Goal: Leave review/rating

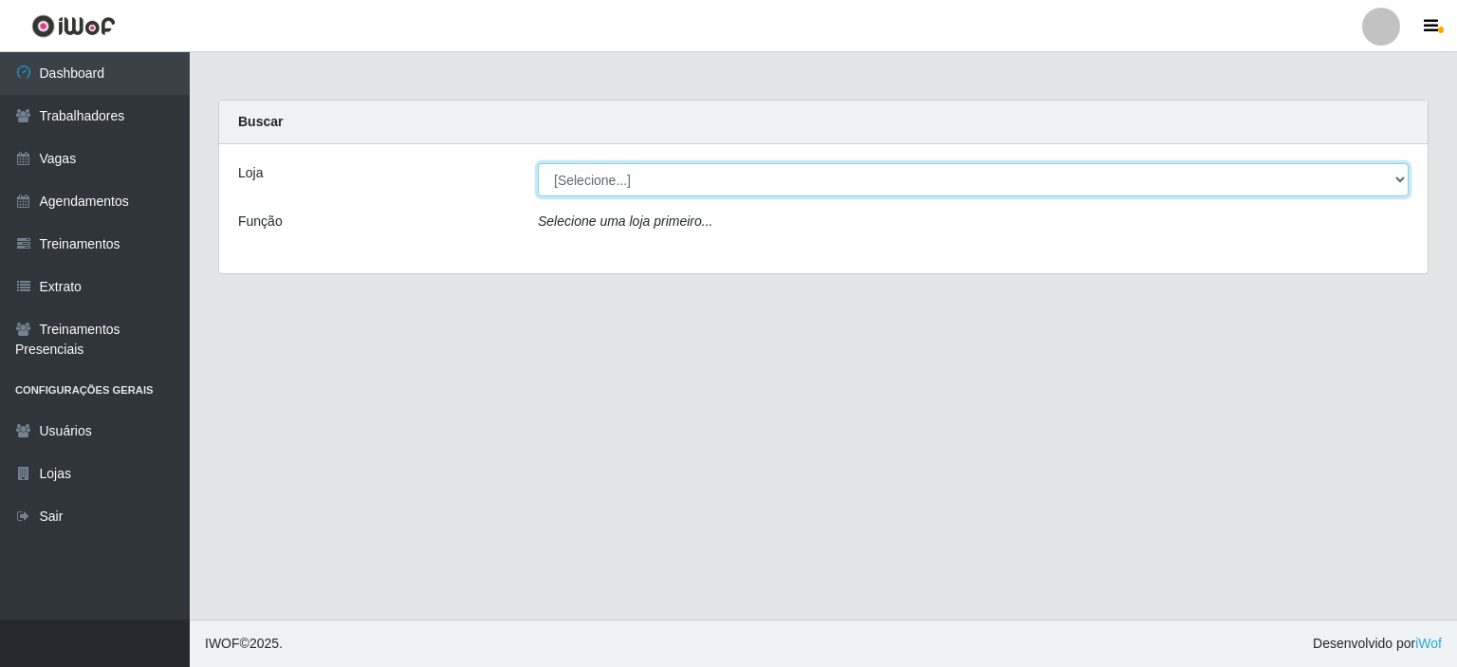
click at [705, 179] on select "[Selecione...] [PERSON_NAME]" at bounding box center [973, 179] width 871 height 33
select select "430"
click at [538, 163] on select "[Selecione...] [PERSON_NAME]" at bounding box center [973, 179] width 871 height 33
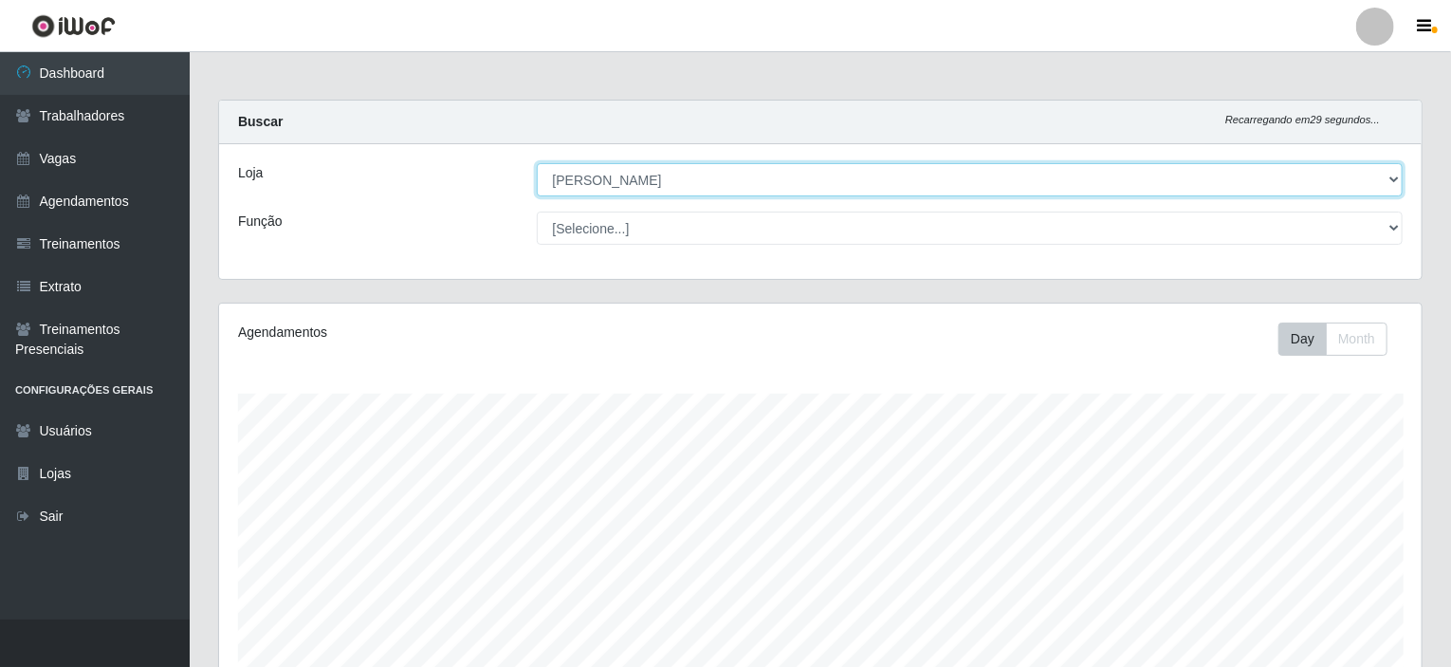
scroll to position [394, 1203]
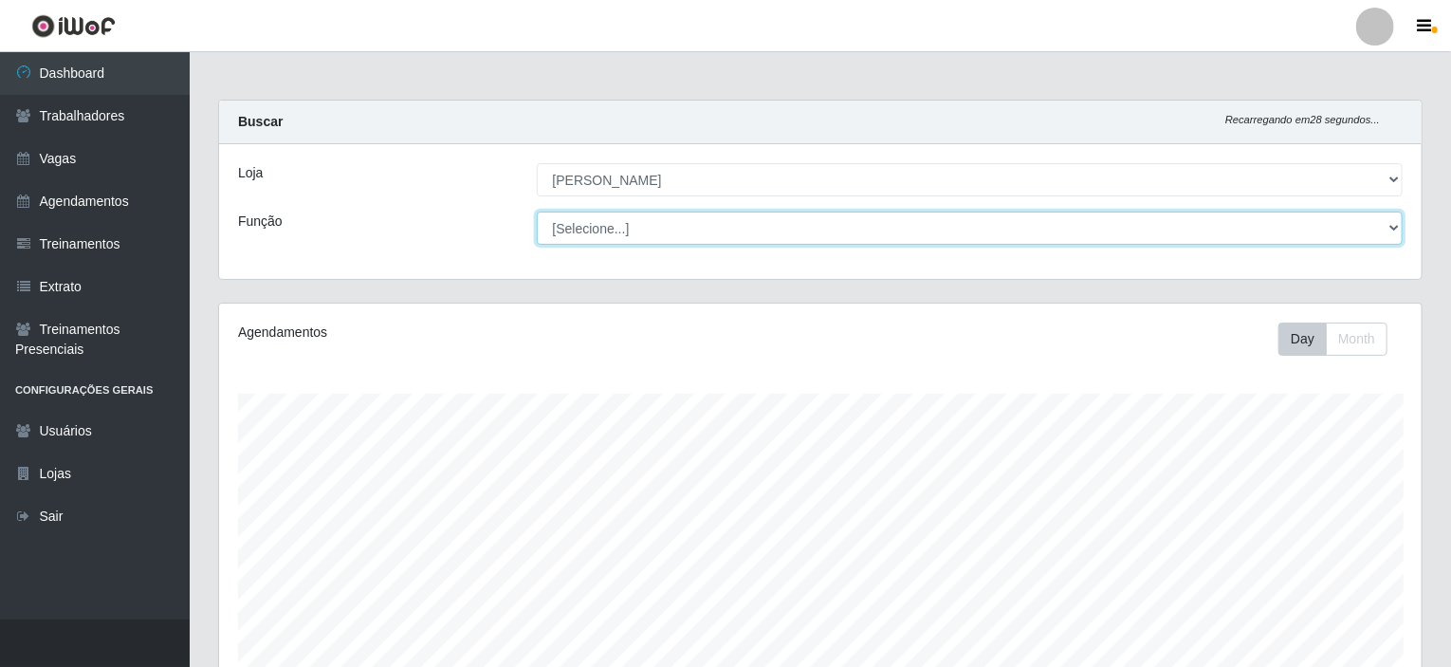
click at [679, 227] on select "[Selecione...] Auxiliar de Estacionamento Auxiliar de Estacionamento + Auxiliar…" at bounding box center [970, 228] width 867 height 33
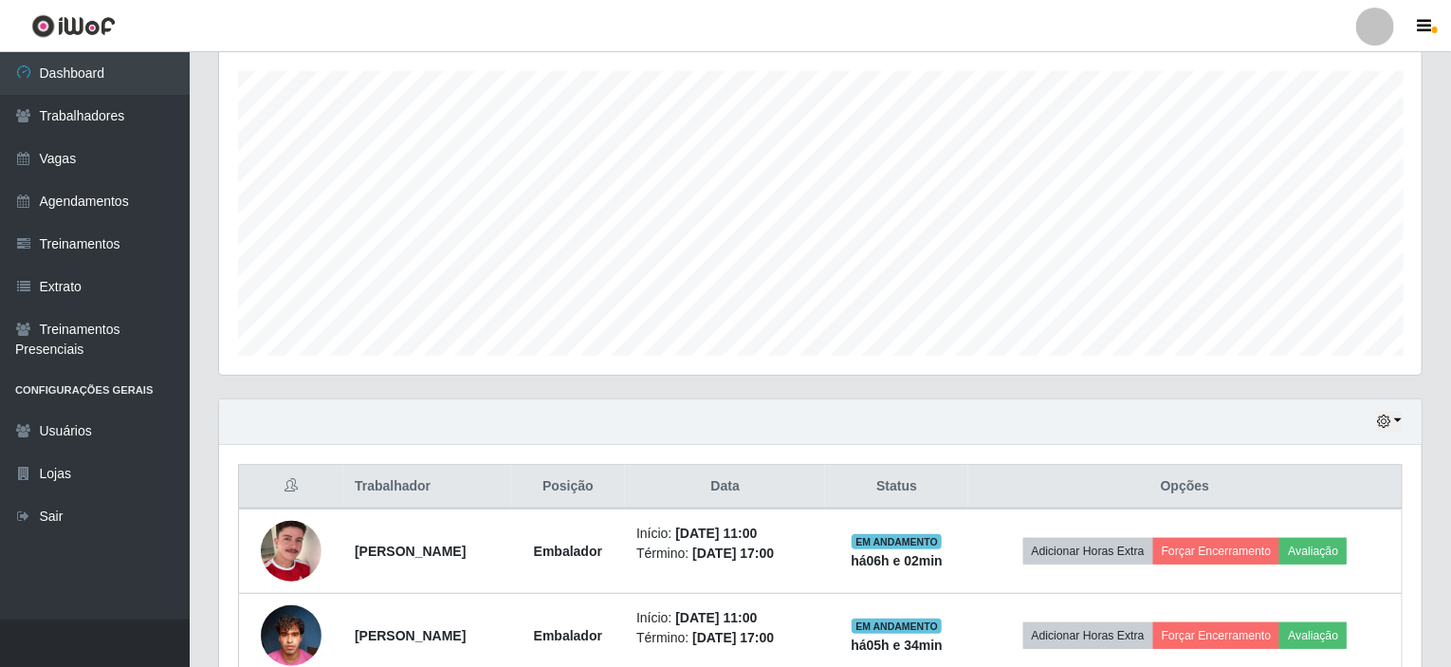
scroll to position [420, 0]
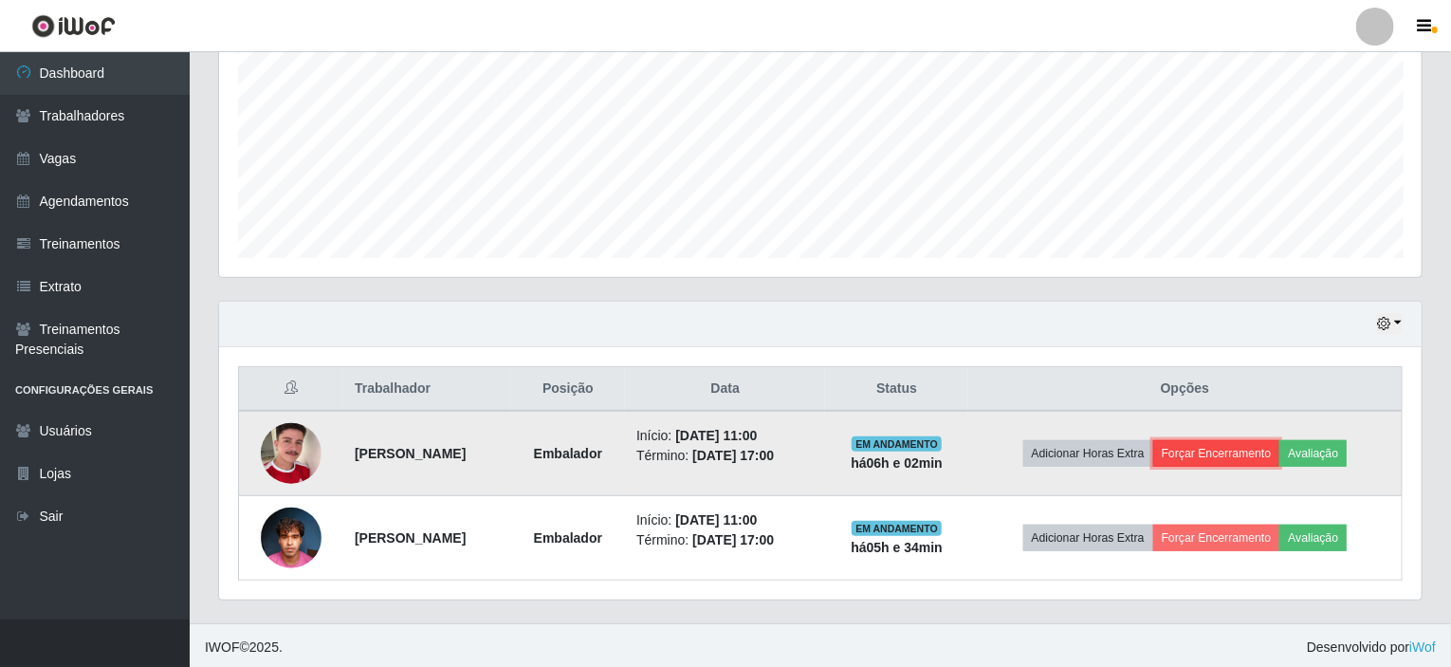
click at [1270, 452] on button "Forçar Encerramento" at bounding box center [1216, 453] width 127 height 27
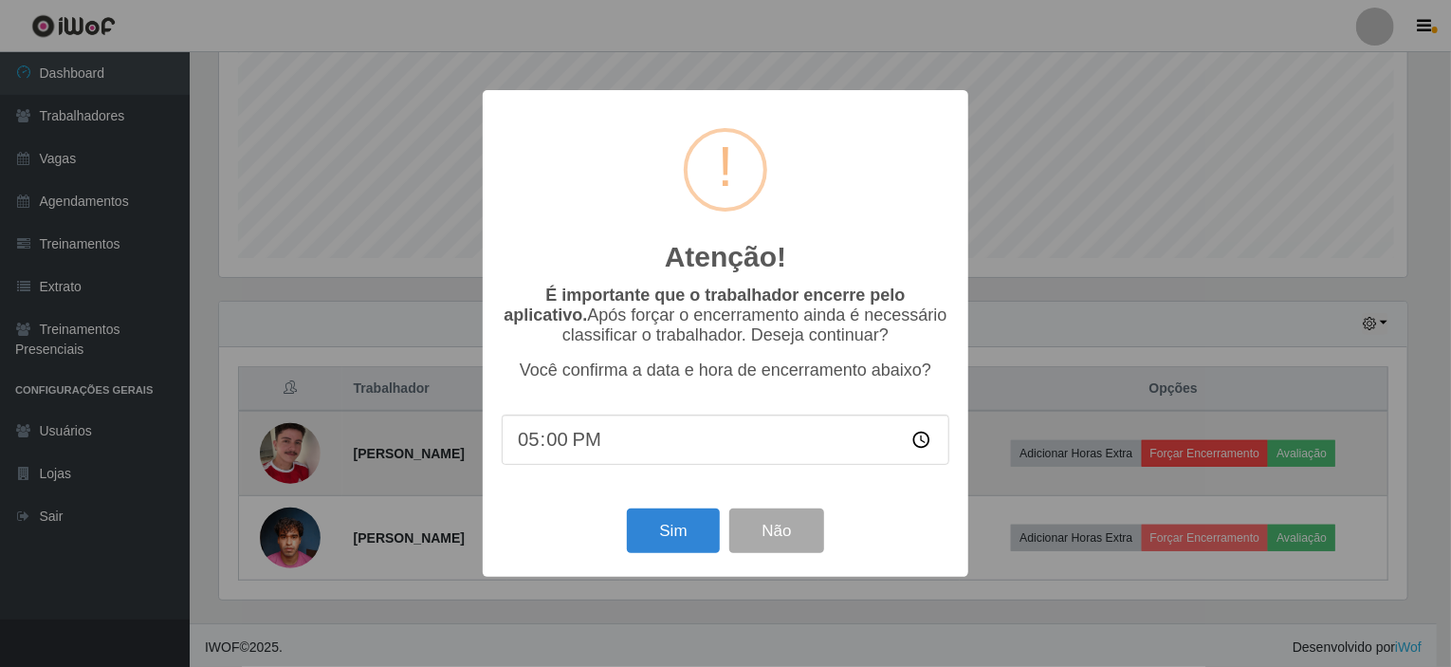
scroll to position [394, 1195]
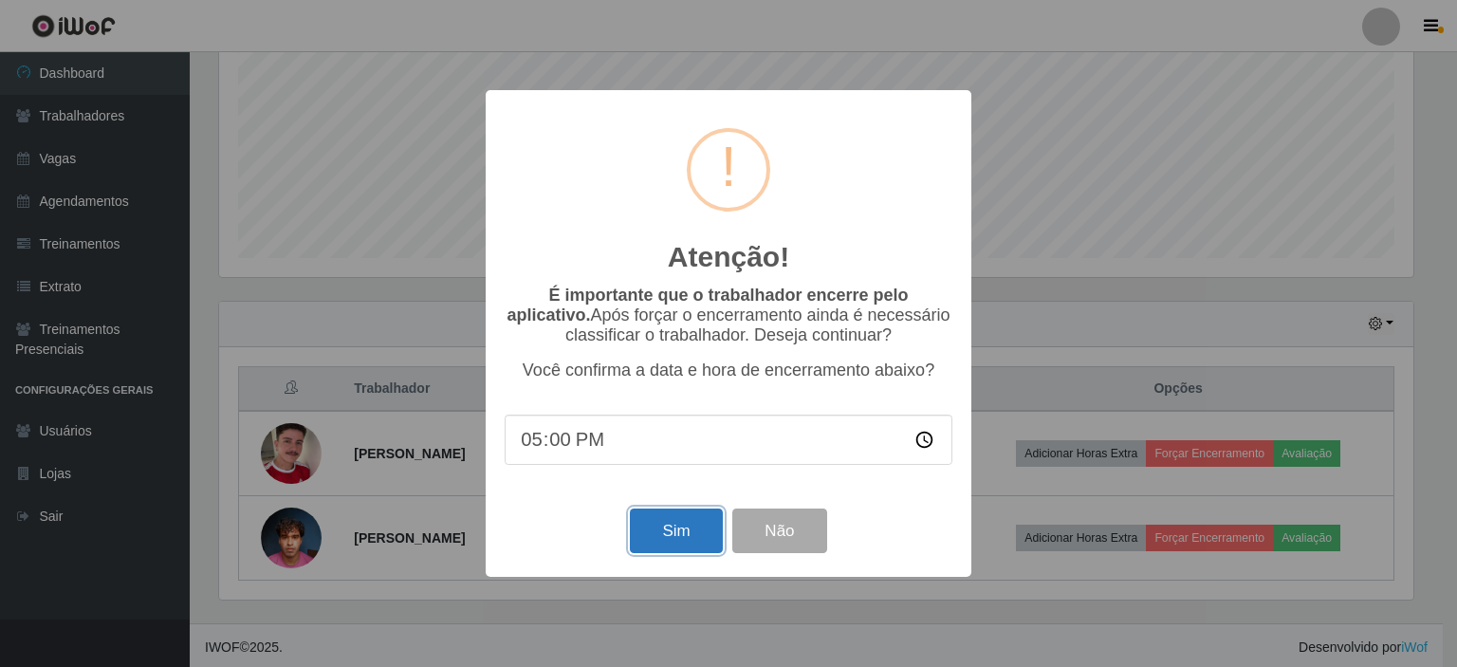
click at [685, 535] on button "Sim" at bounding box center [676, 530] width 92 height 45
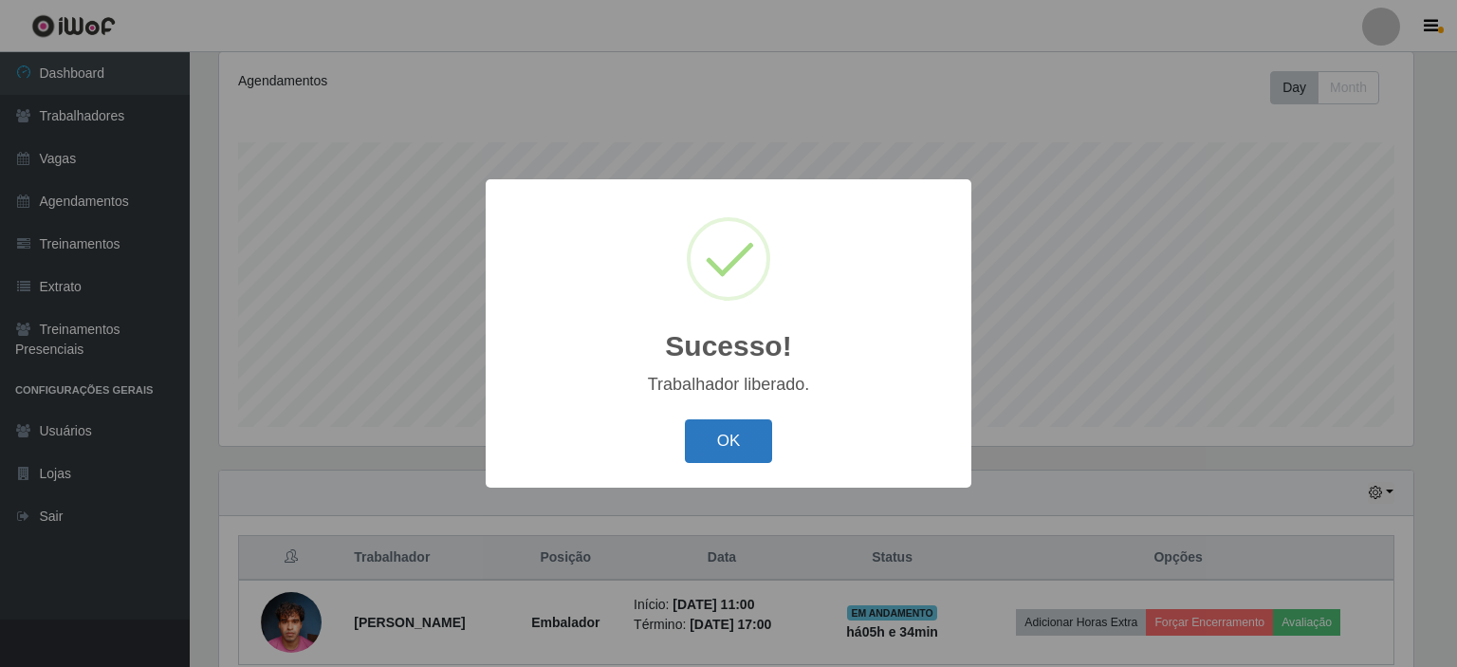
click at [723, 448] on button "OK" at bounding box center [729, 441] width 88 height 45
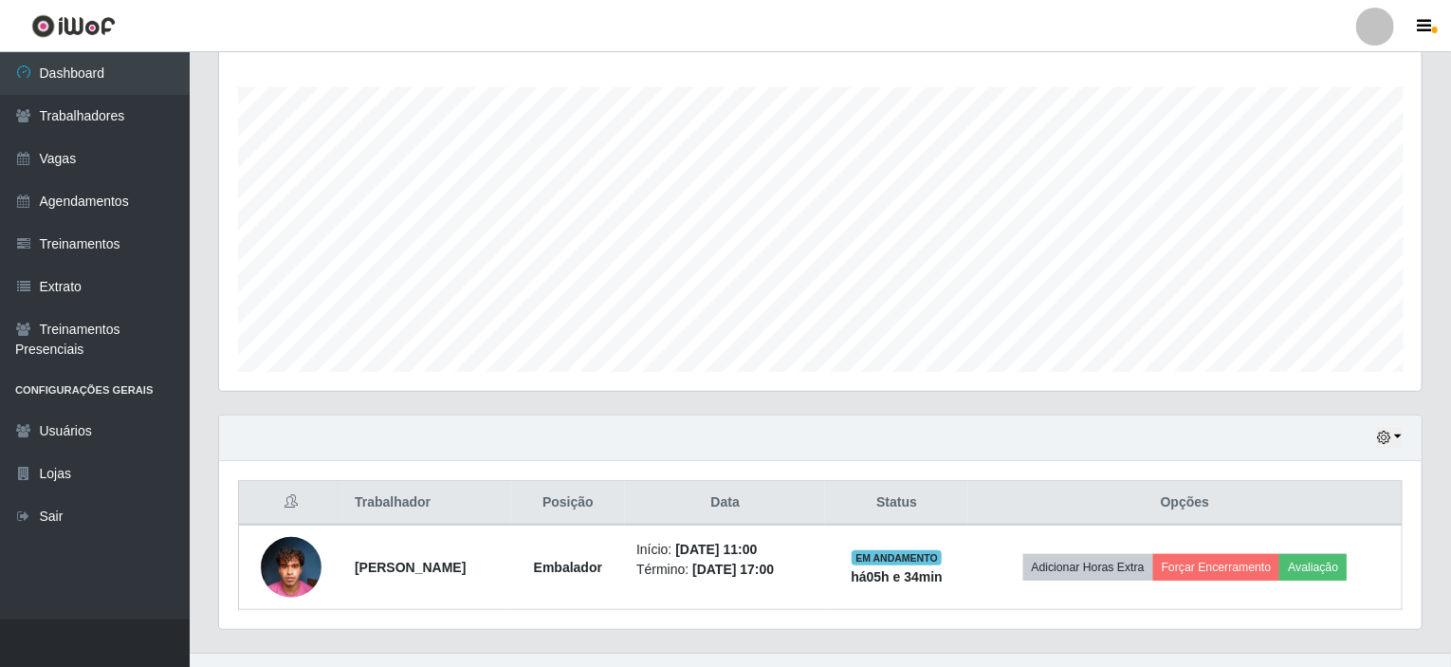
scroll to position [336, 0]
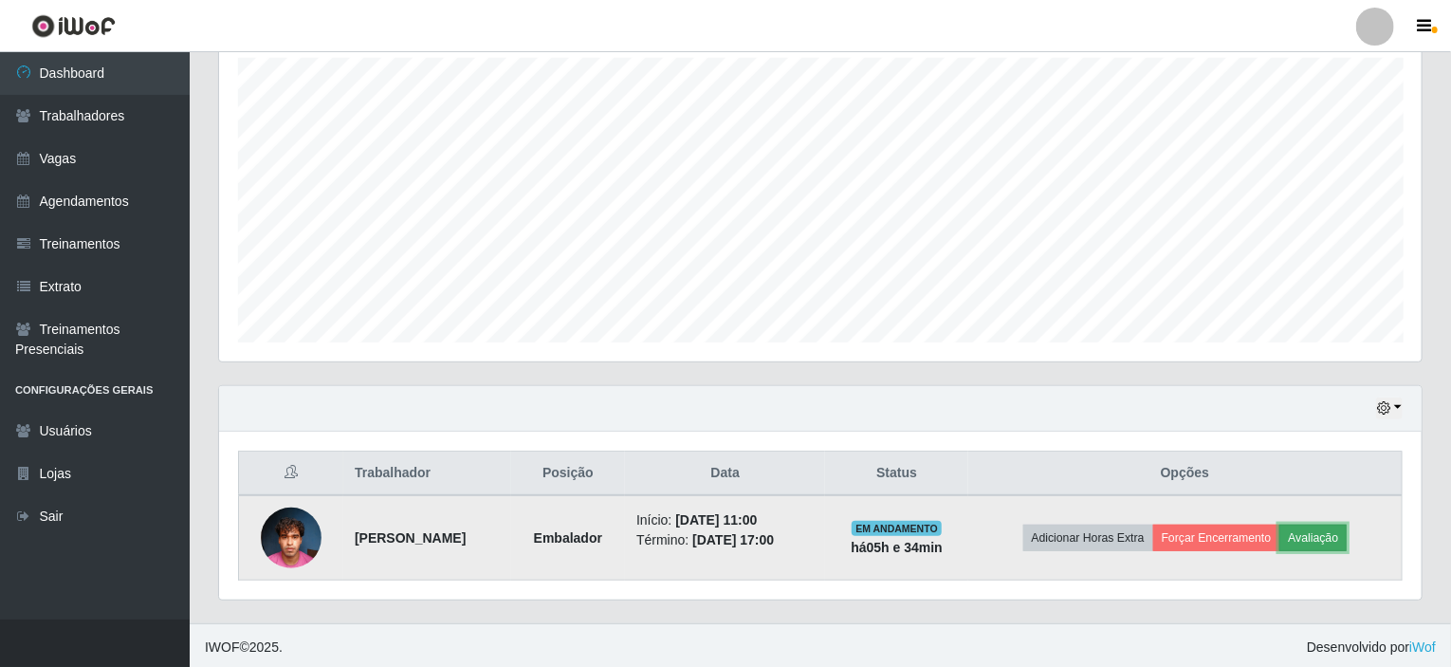
click at [1347, 534] on button "Avaliação" at bounding box center [1313, 538] width 67 height 27
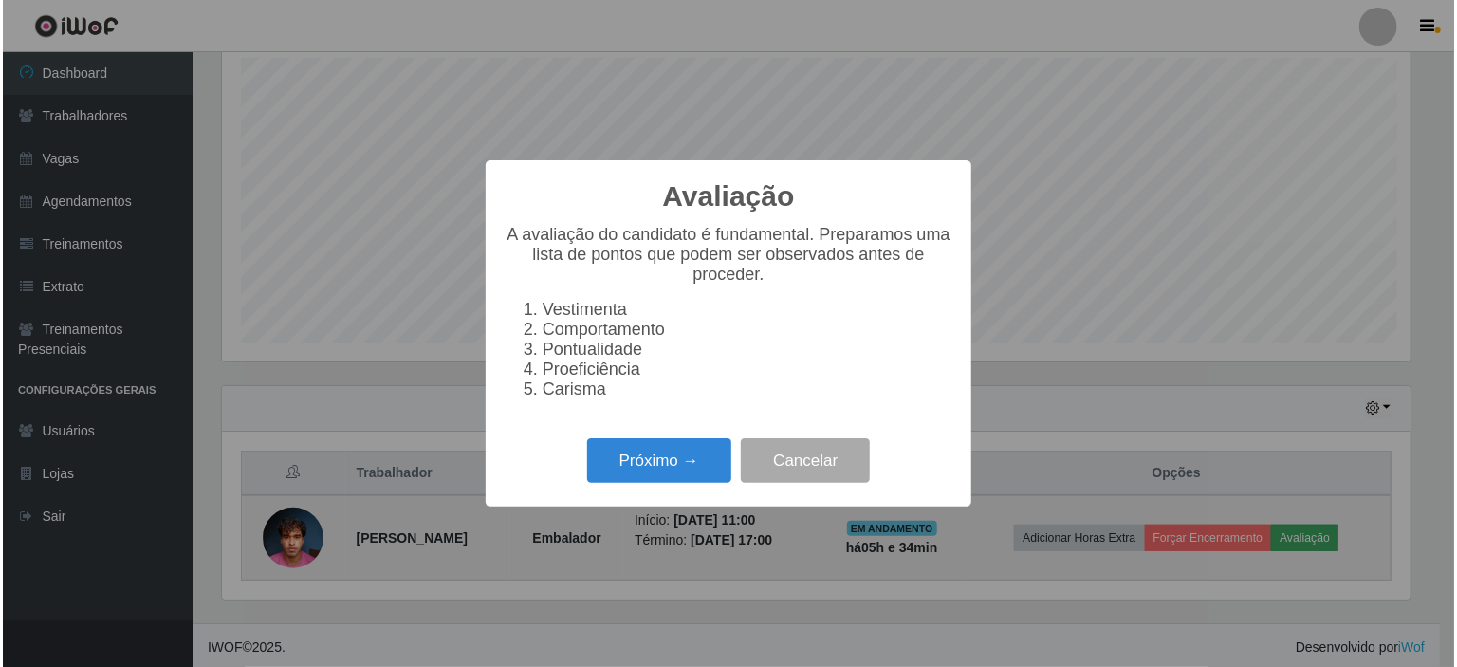
scroll to position [394, 1195]
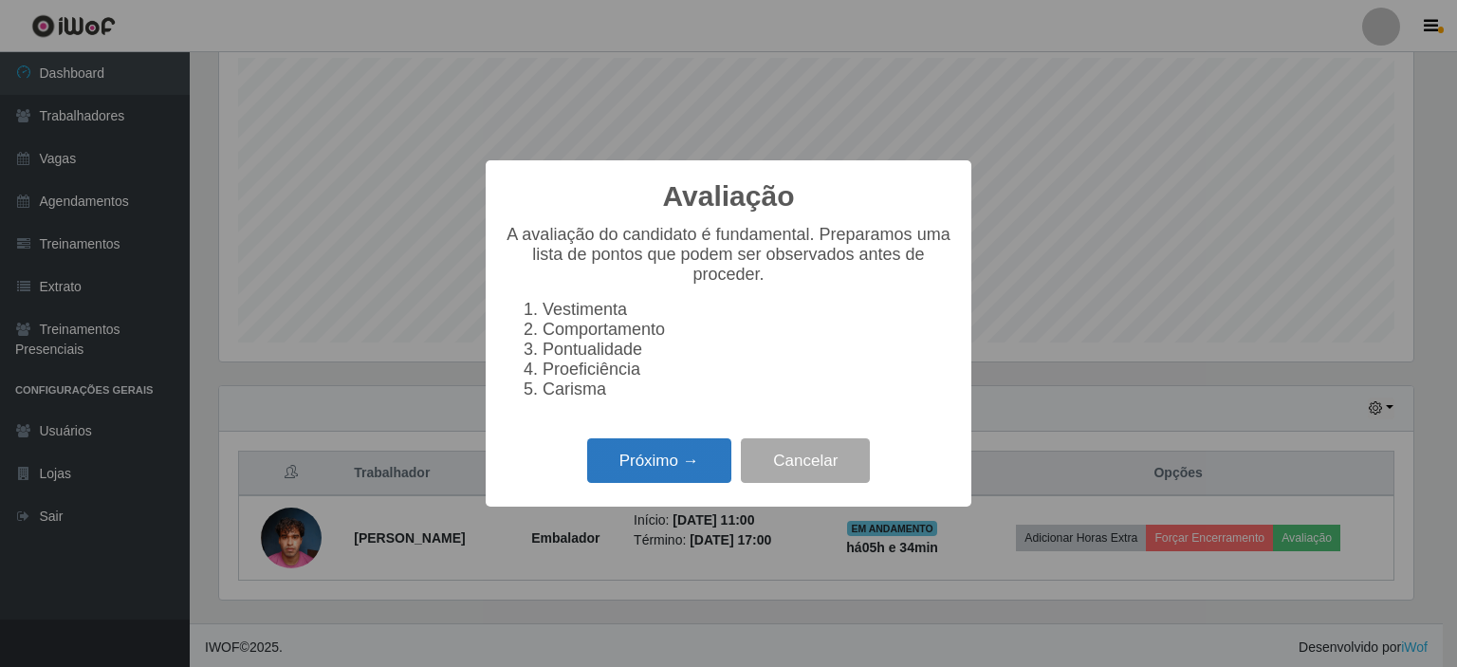
click at [656, 469] on button "Próximo →" at bounding box center [659, 460] width 144 height 45
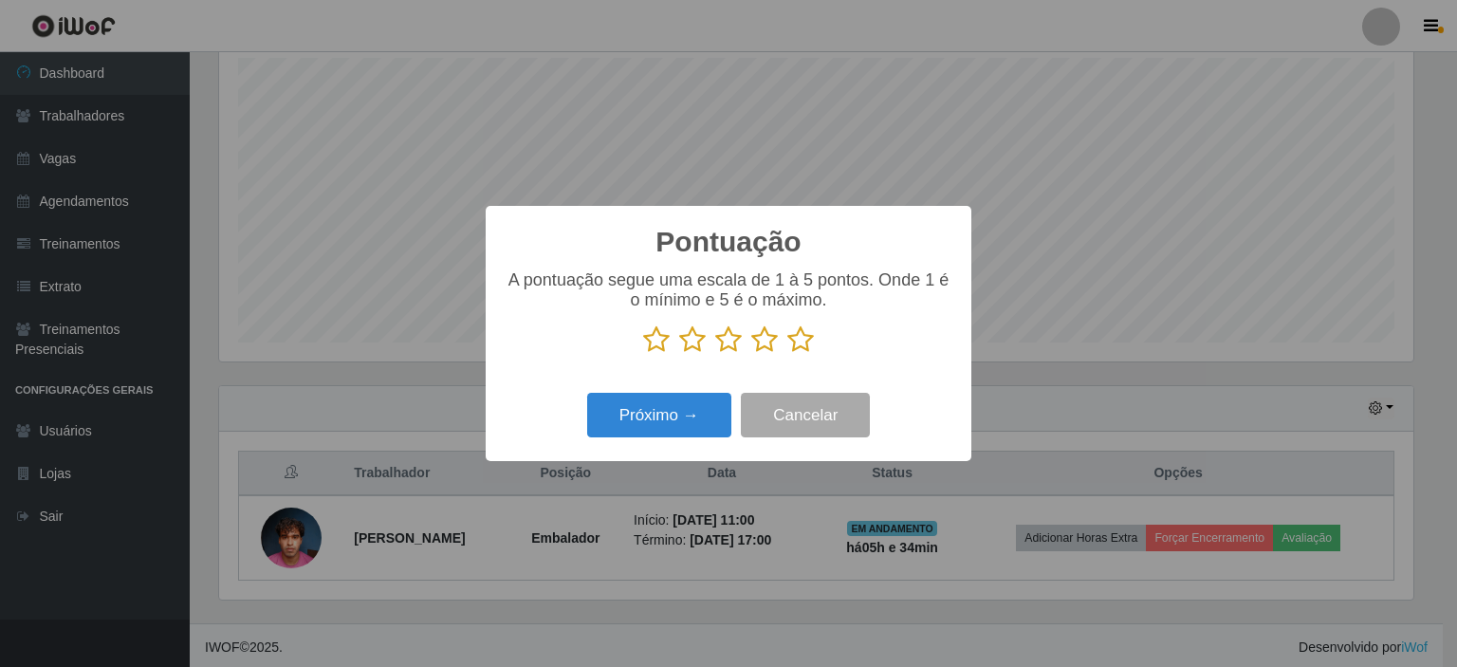
click at [804, 341] on icon at bounding box center [800, 339] width 27 height 28
click at [787, 354] on input "radio" at bounding box center [787, 354] width 0 height 0
click at [687, 417] on button "Próximo →" at bounding box center [659, 415] width 144 height 45
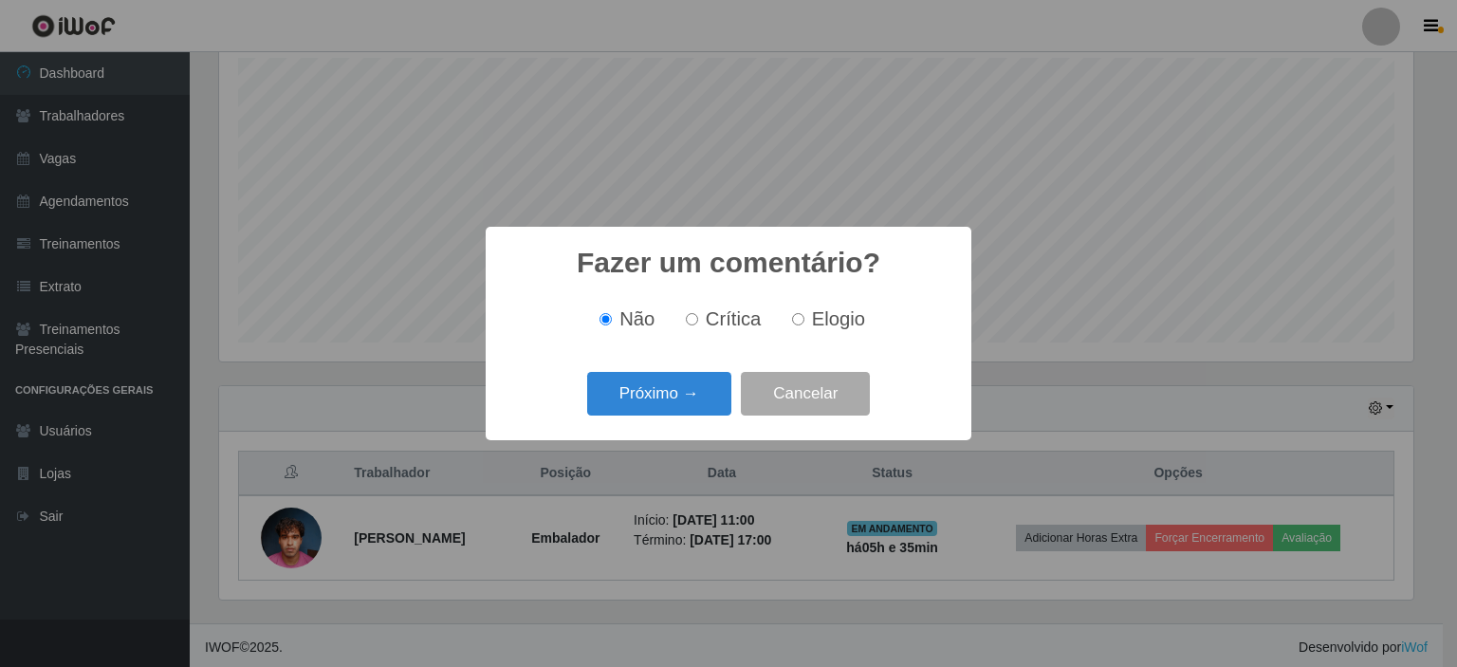
click at [804, 333] on div "Não Crítica Elogio" at bounding box center [729, 319] width 448 height 56
click at [815, 324] on span "Elogio" at bounding box center [838, 318] width 53 height 21
click at [804, 324] on input "Elogio" at bounding box center [798, 319] width 12 height 12
radio input "true"
click at [677, 390] on button "Próximo →" at bounding box center [659, 394] width 144 height 45
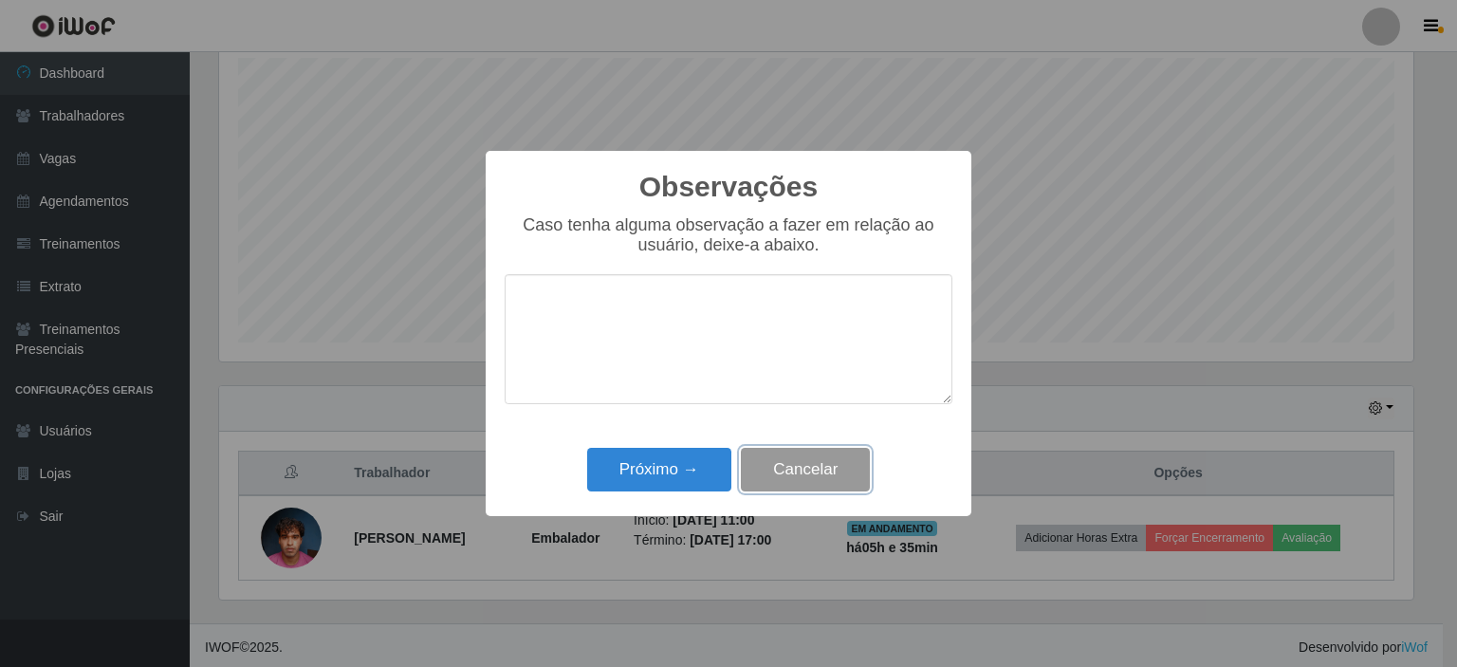
click at [838, 479] on button "Cancelar" at bounding box center [805, 470] width 129 height 45
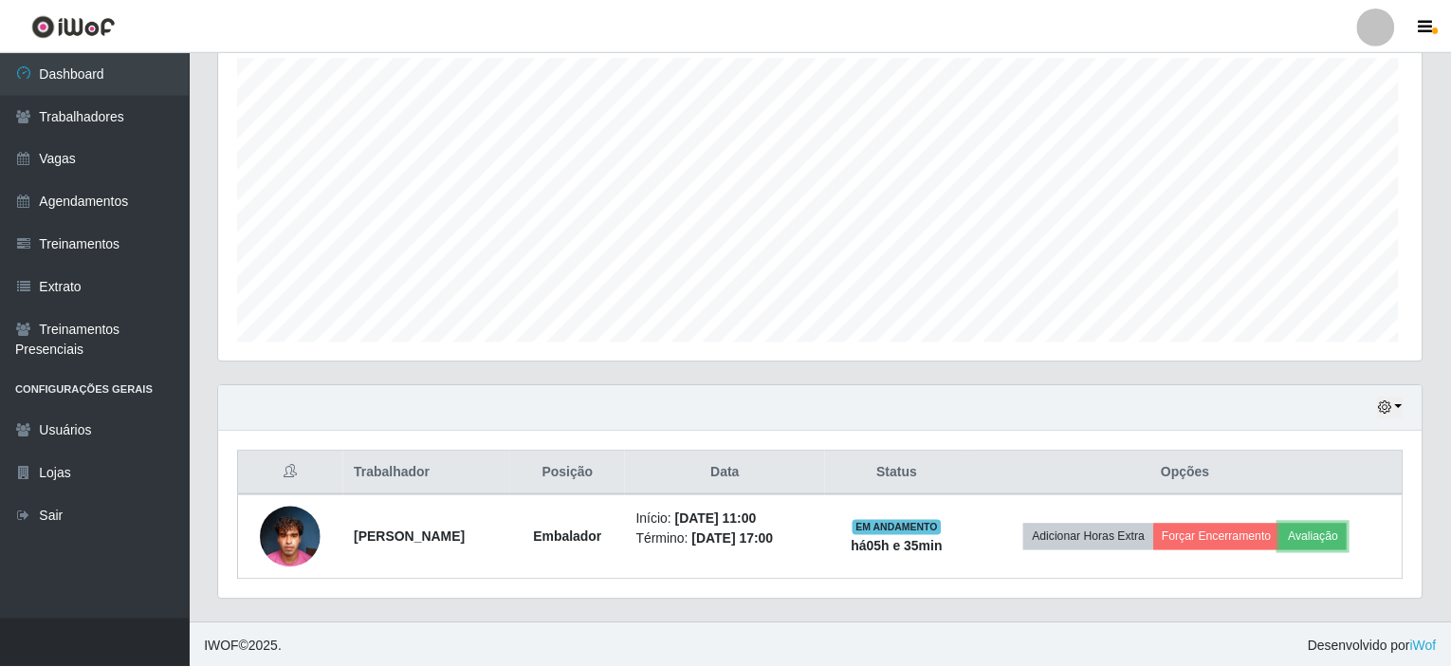
scroll to position [394, 1203]
